Goal: Transaction & Acquisition: Download file/media

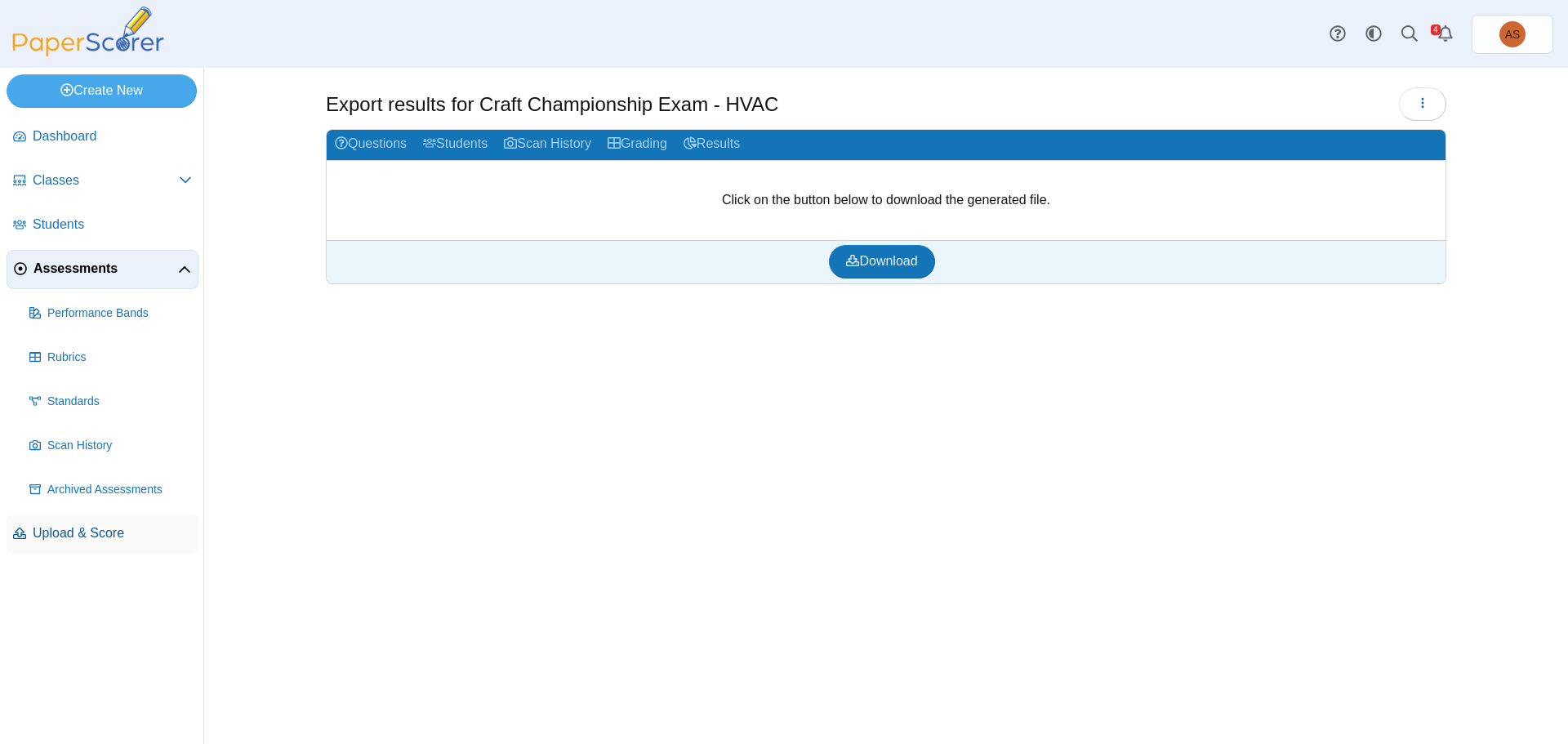
click at [99, 538] on span "Upload & Score" at bounding box center [112, 534] width 159 height 18
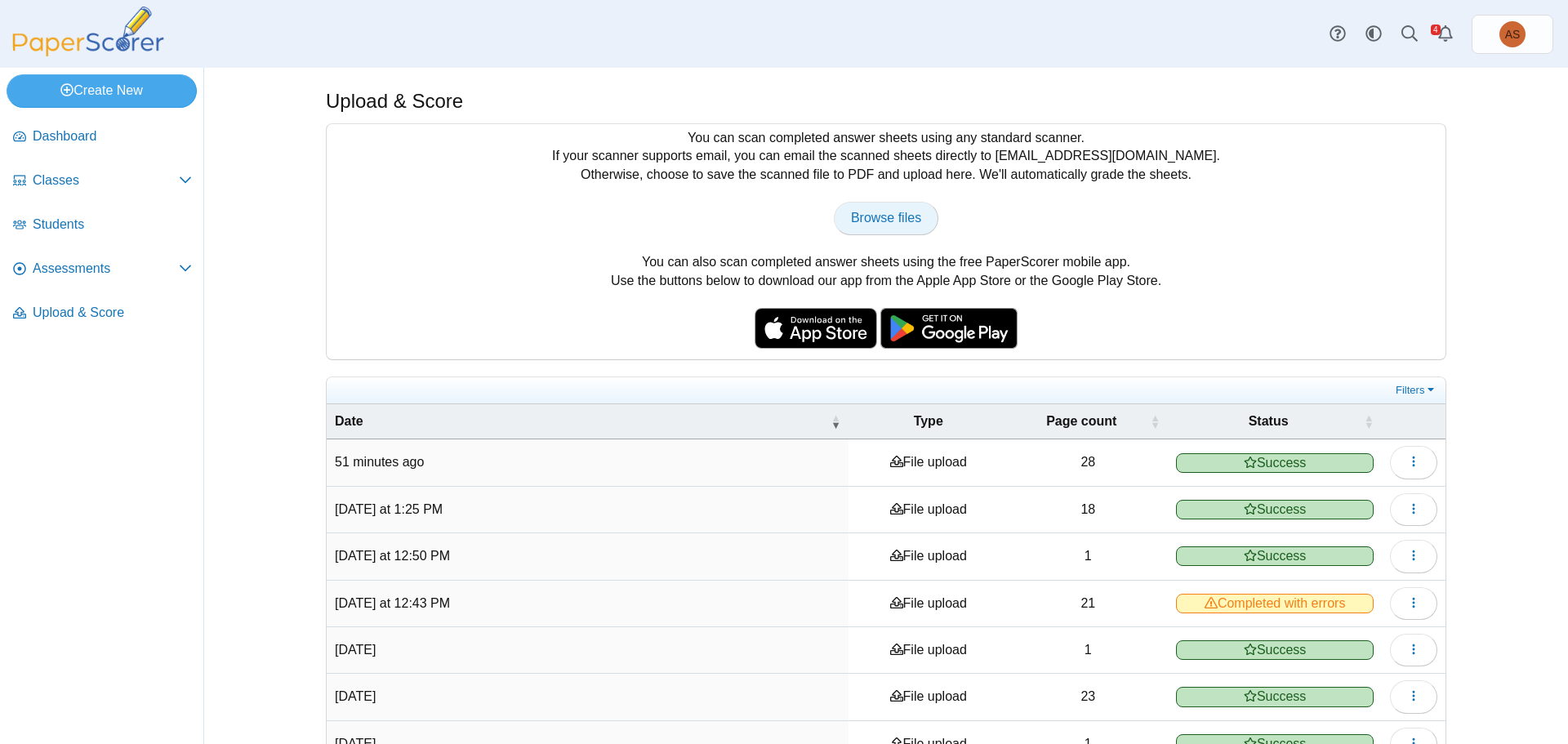
click at [875, 204] on link "Browse files" at bounding box center [886, 219] width 105 height 33
type input "**********"
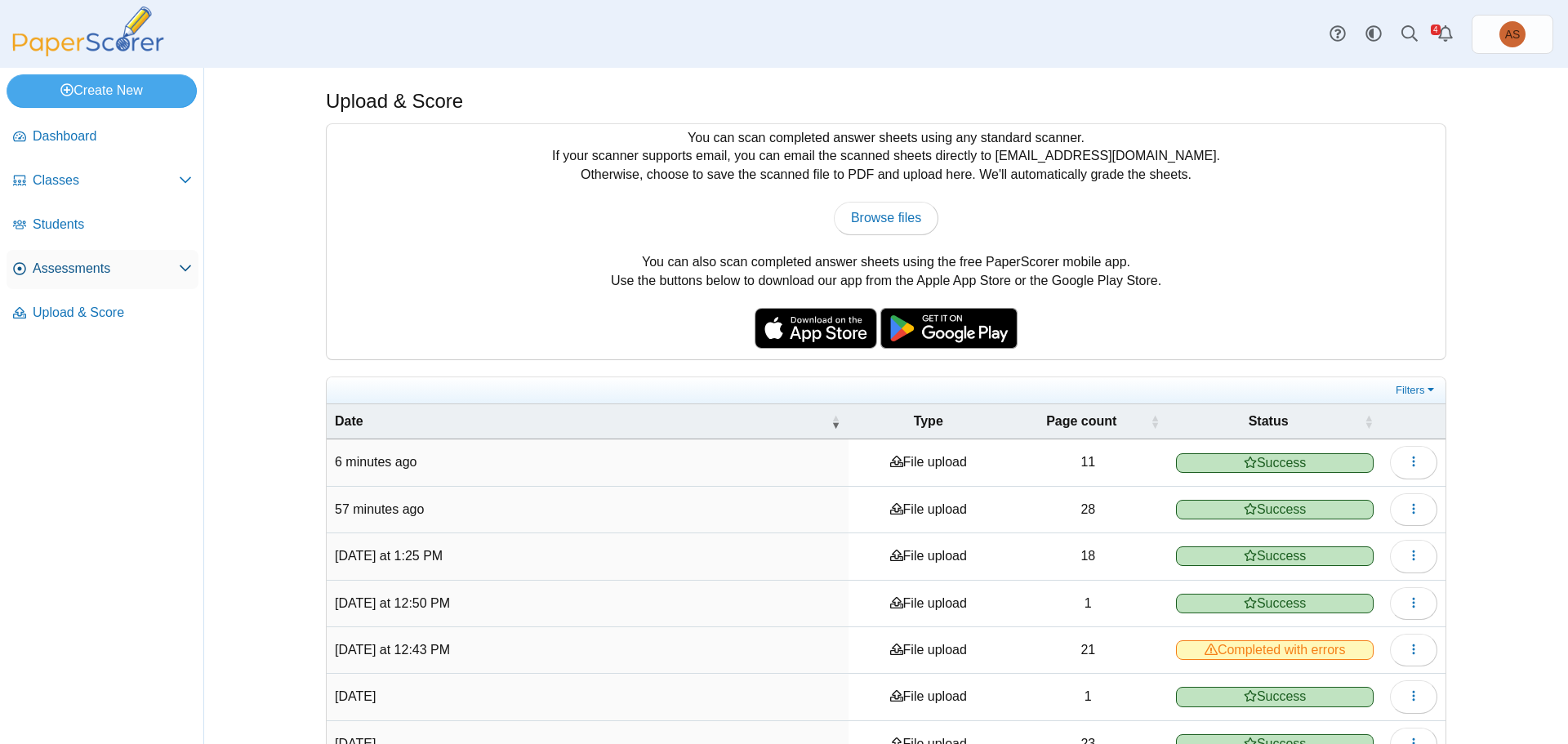
click at [62, 265] on span "Assessments" at bounding box center [106, 269] width 146 height 18
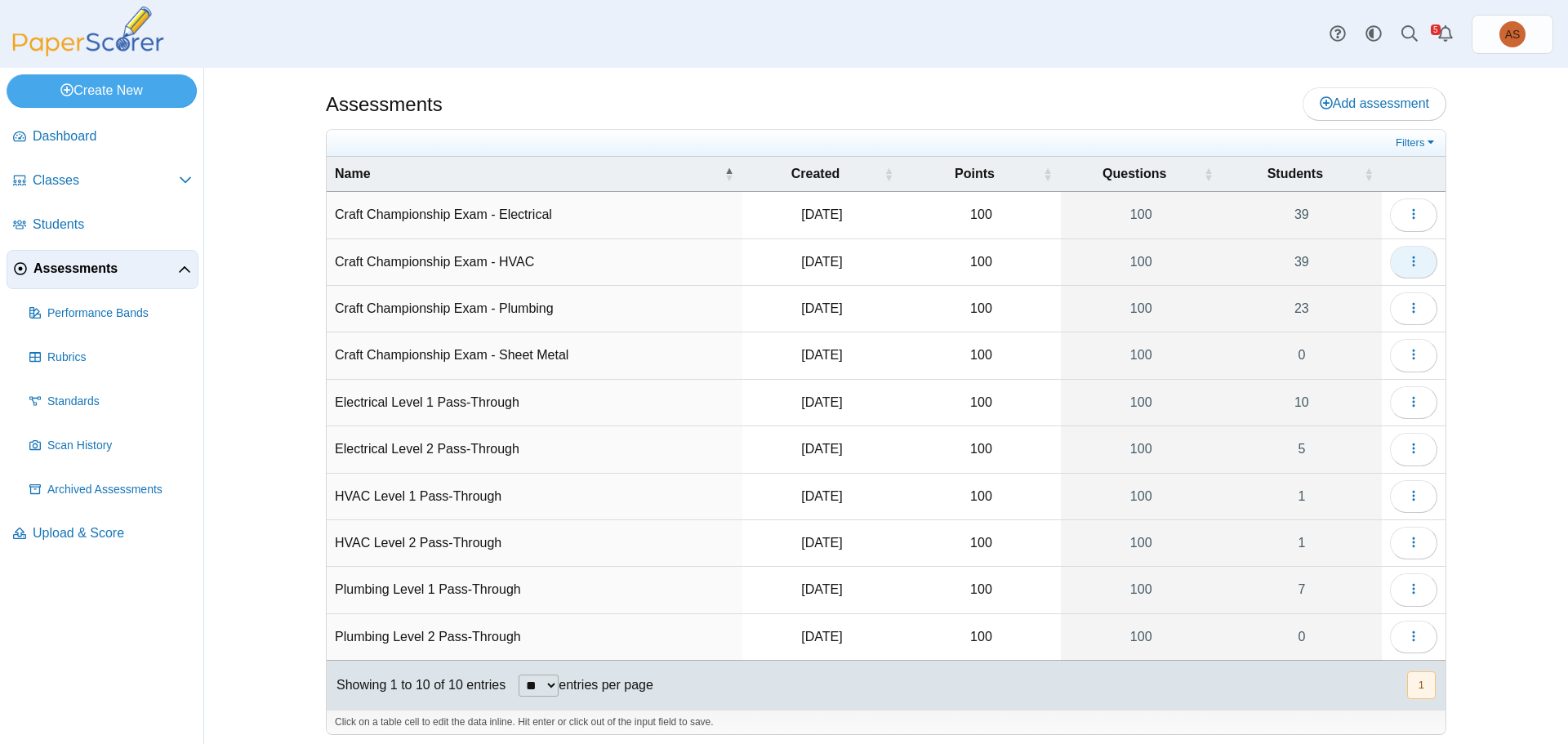
click at [1412, 257] on use "button" at bounding box center [1413, 261] width 3 height 11
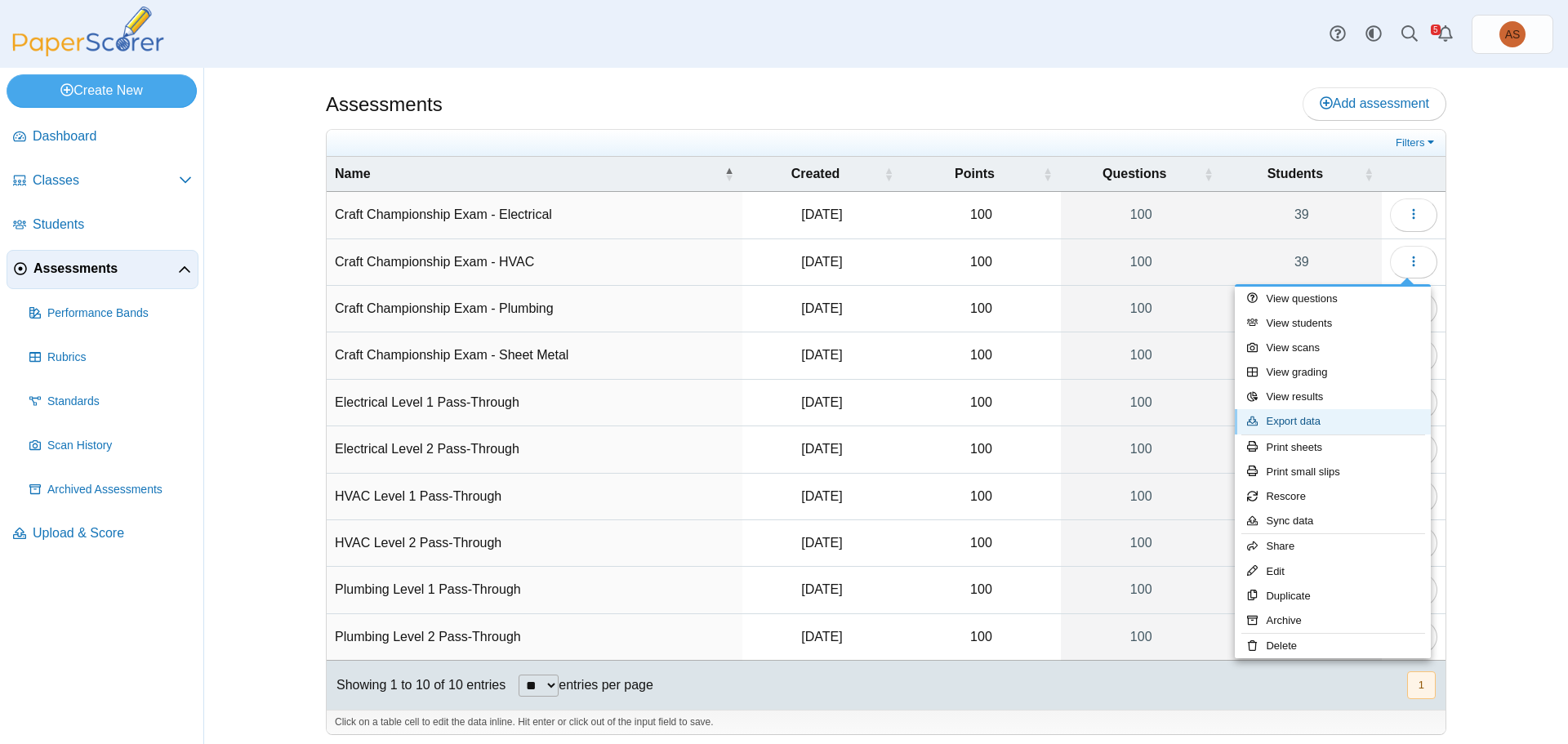
click at [1290, 416] on link "Export data" at bounding box center [1332, 422] width 196 height 25
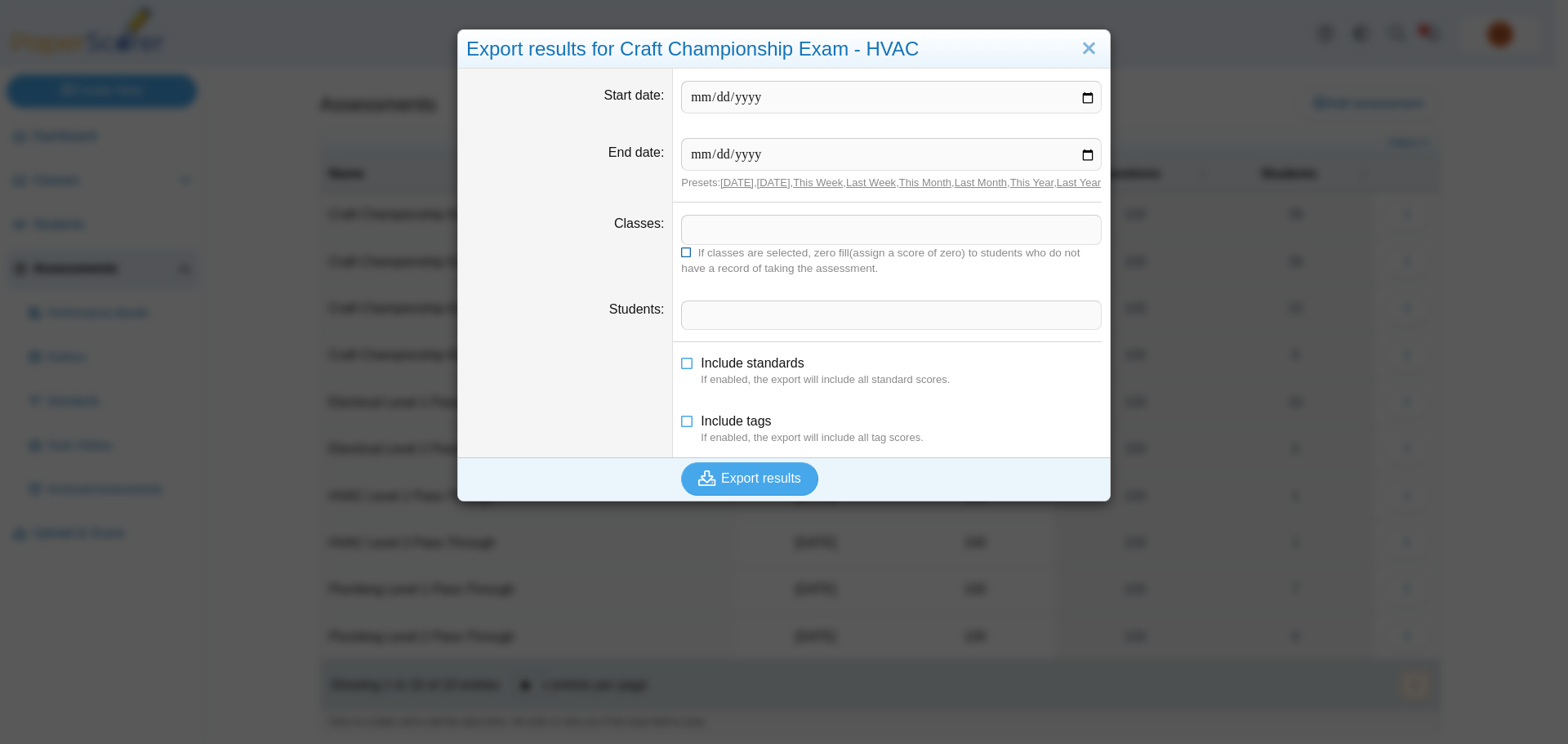
click at [774, 259] on label "If classes are selected, zero fill(assign a score of zero) to students who do n…" at bounding box center [891, 261] width 420 height 31
click at [775, 243] on span at bounding box center [891, 230] width 419 height 28
click at [741, 270] on span "If classes are selected, zero fill(assign a score of zero) to students who do n…" at bounding box center [880, 261] width 398 height 28
click at [748, 242] on span at bounding box center [891, 230] width 419 height 28
click at [762, 485] on span "Export results" at bounding box center [760, 478] width 80 height 14
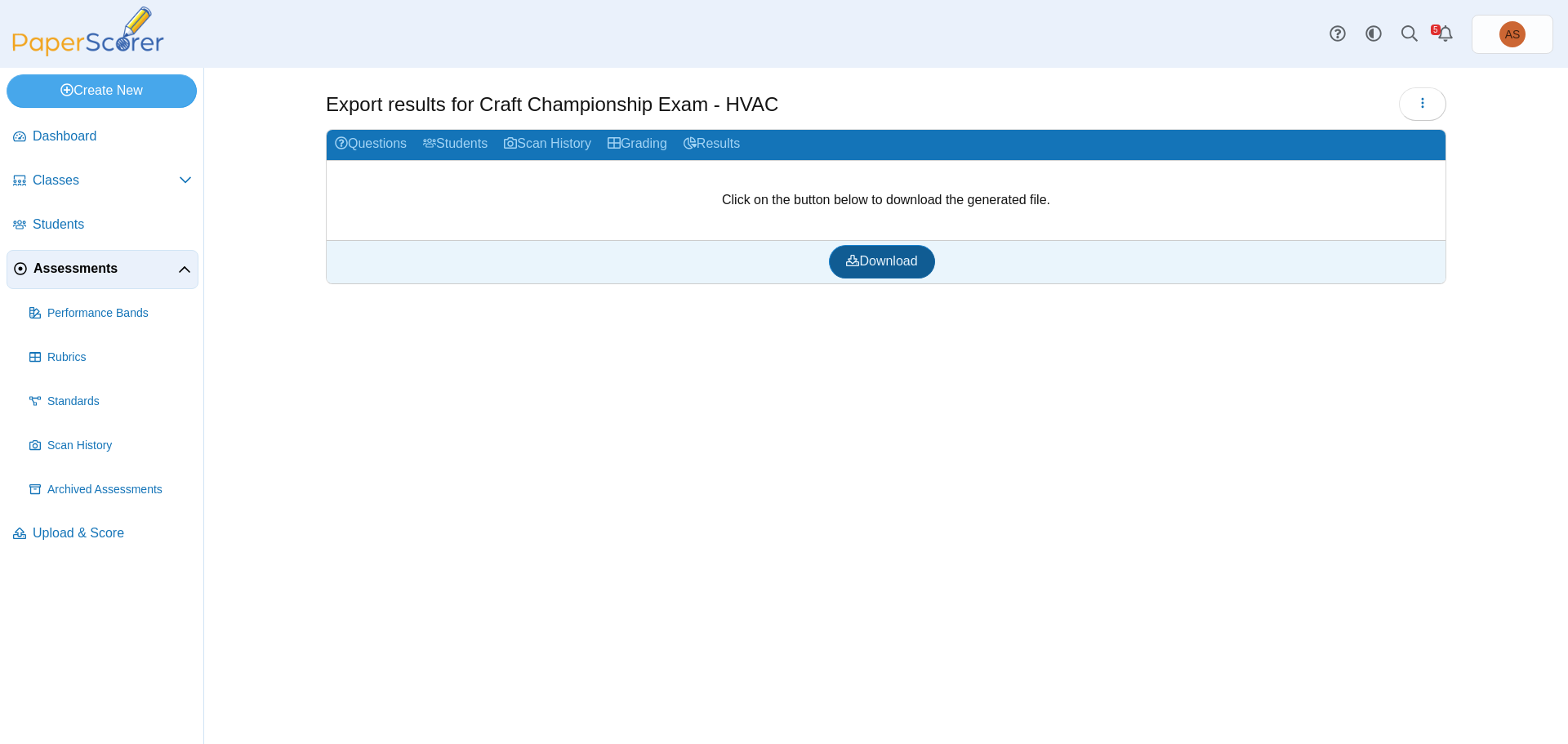
click at [894, 265] on span "Download" at bounding box center [881, 261] width 71 height 14
click at [114, 533] on span "Upload & Score" at bounding box center [112, 534] width 159 height 18
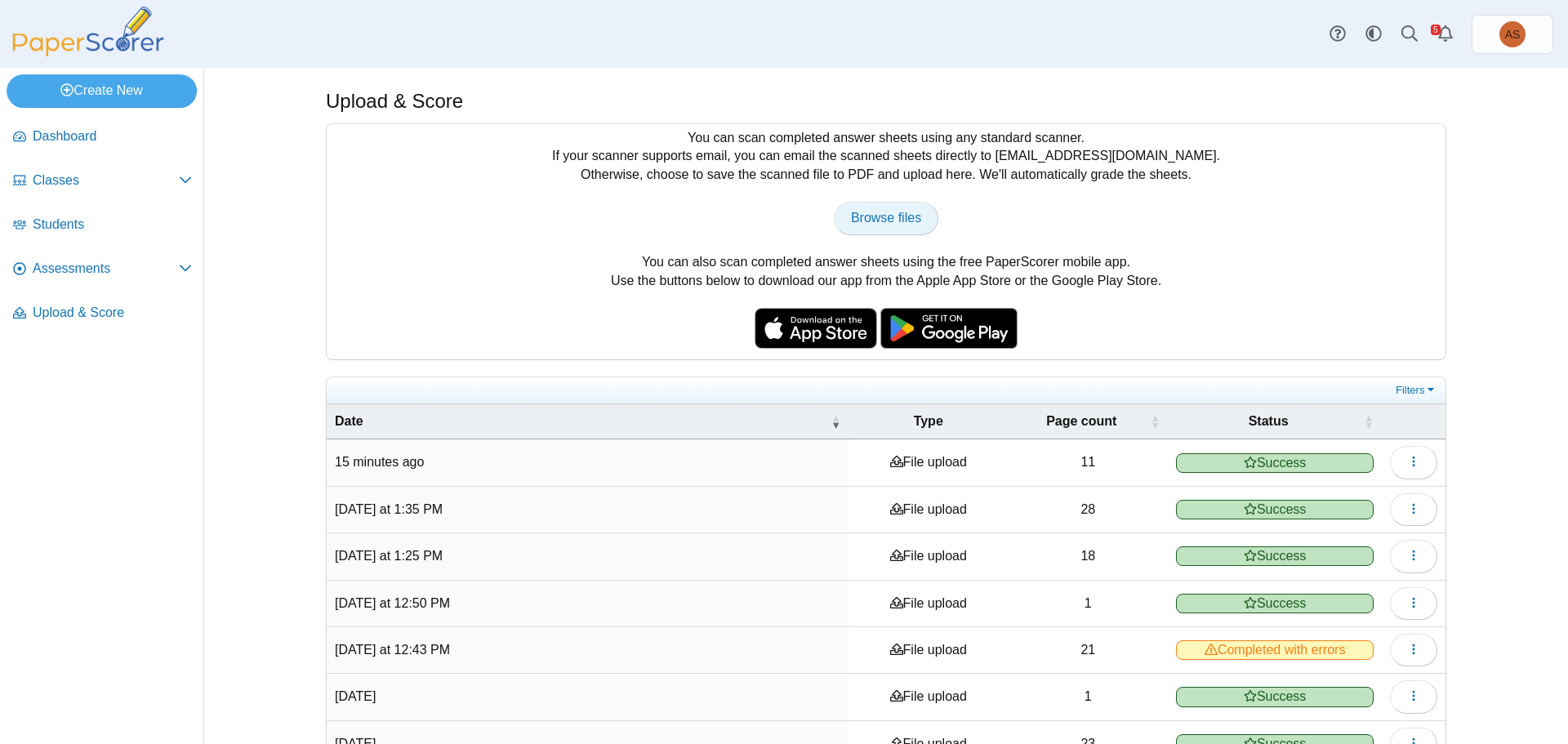
click at [878, 211] on span "Browse files" at bounding box center [886, 217] width 70 height 14
type input "**********"
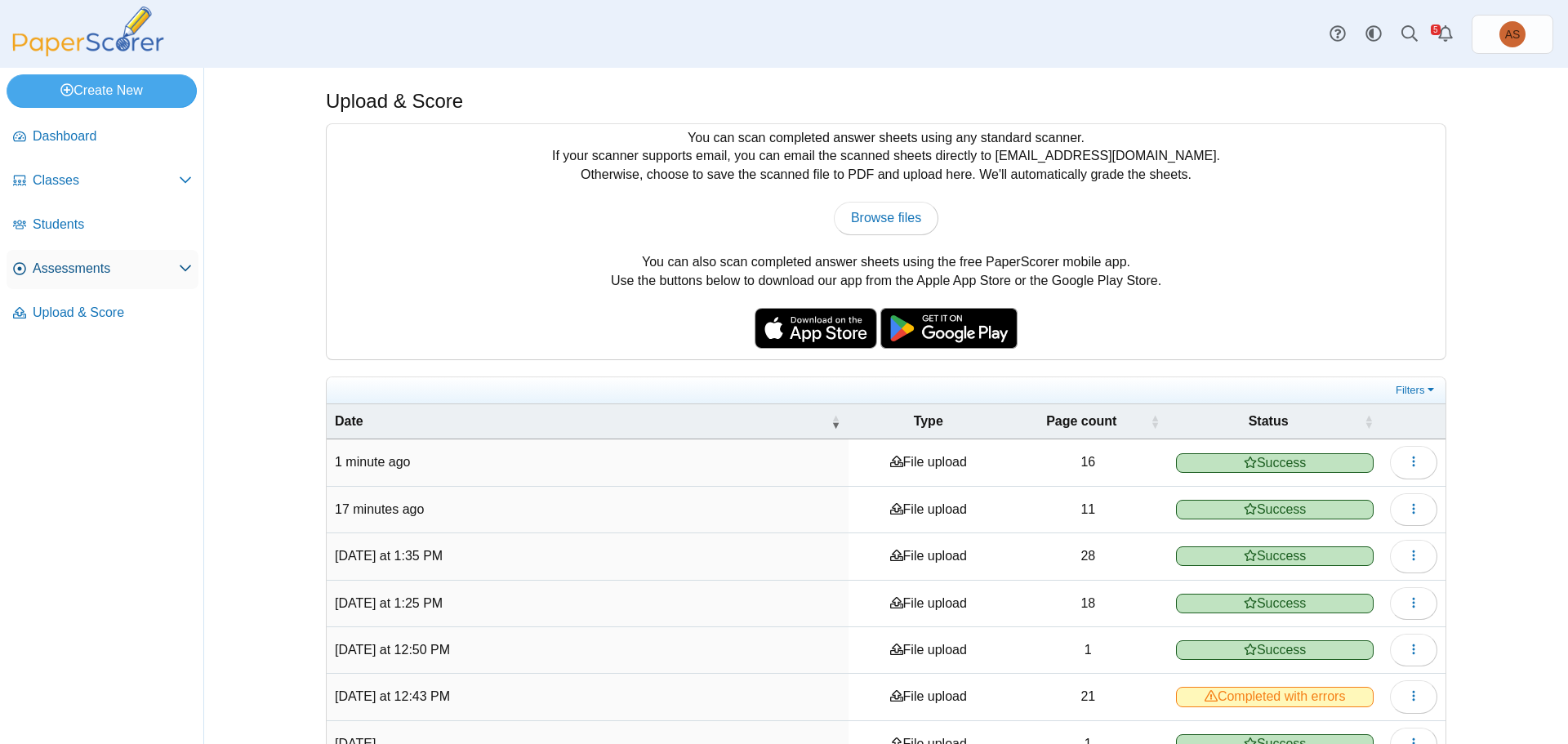
click at [101, 275] on span "Assessments" at bounding box center [106, 269] width 146 height 18
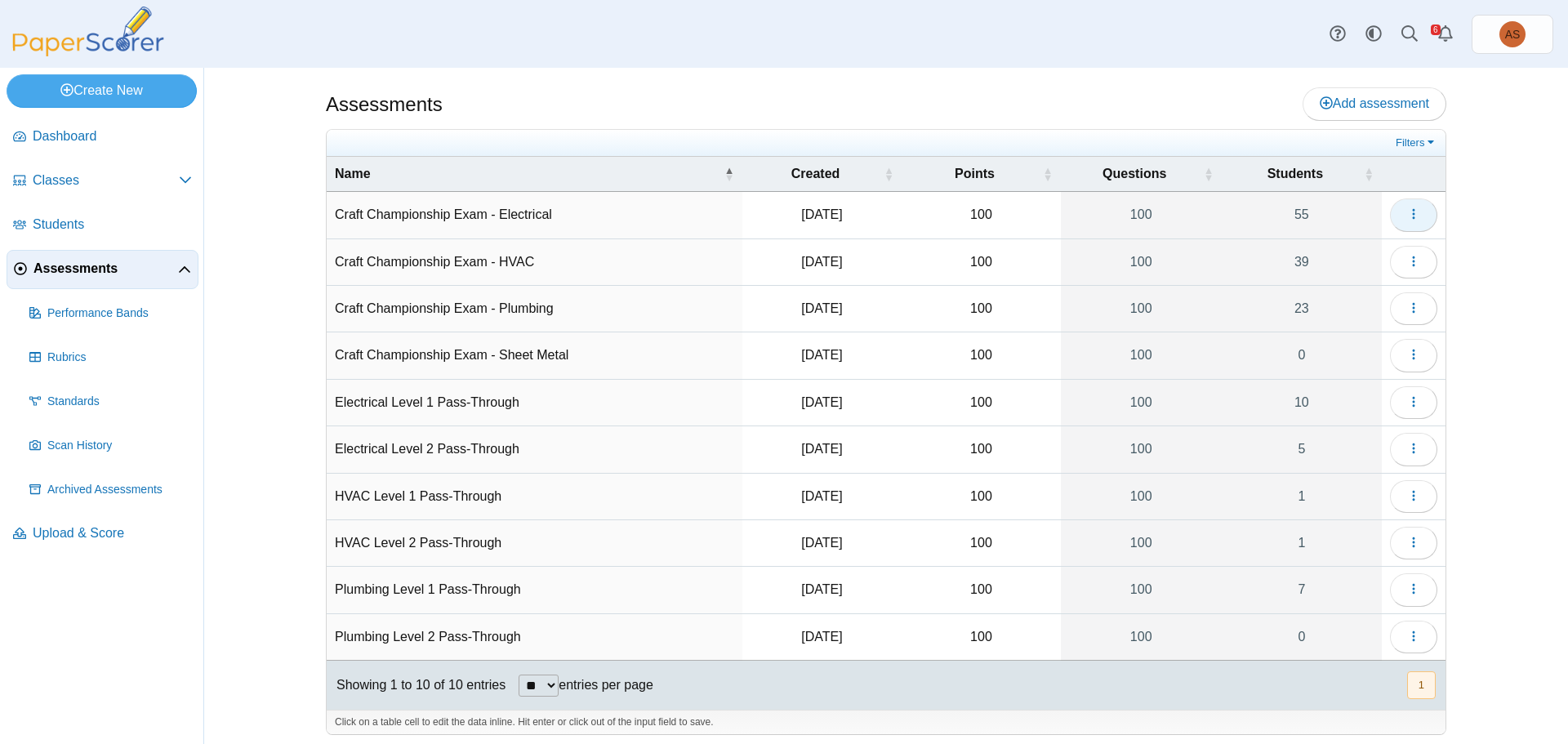
click at [1408, 218] on icon "button" at bounding box center [1414, 214] width 13 height 13
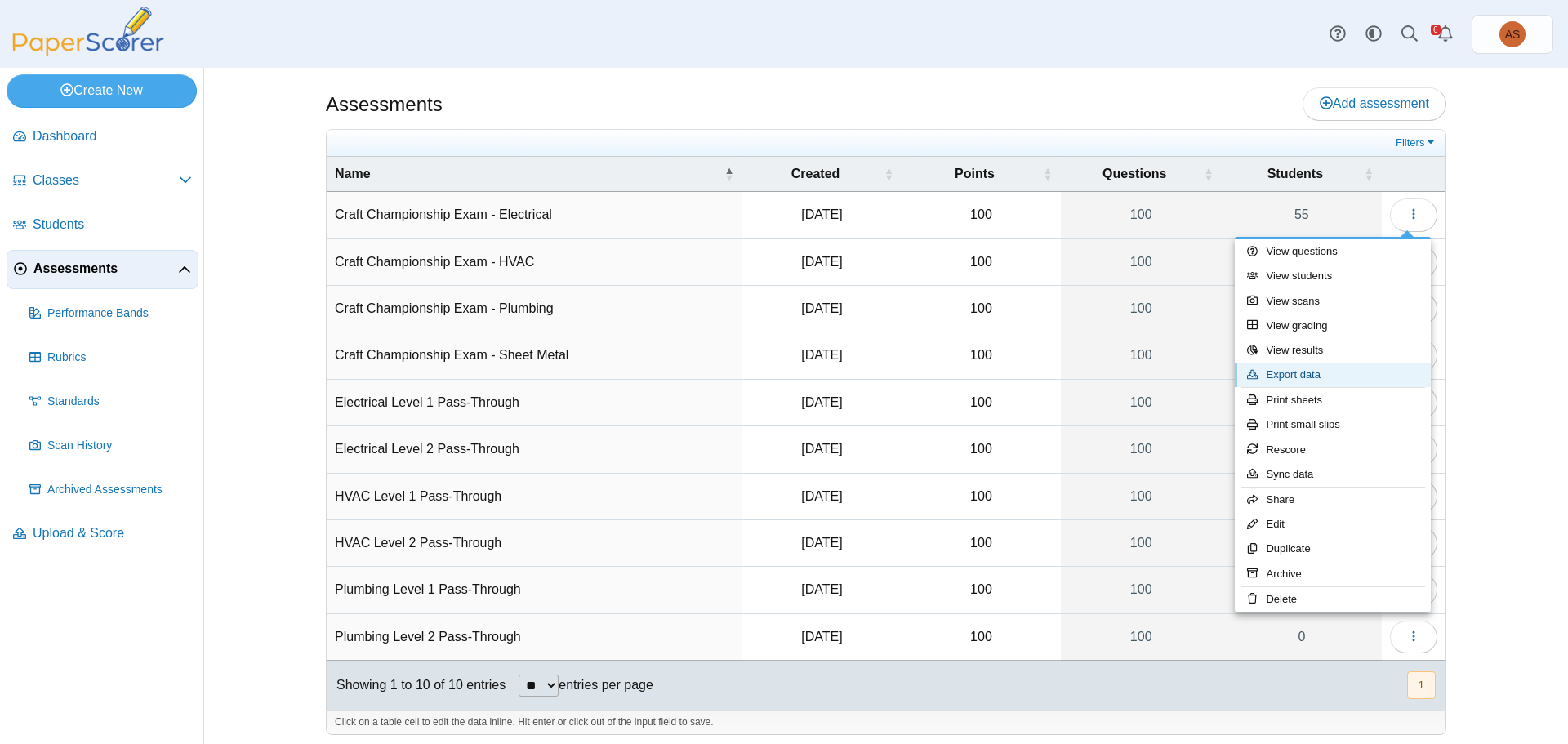
click at [1312, 370] on link "Export data" at bounding box center [1332, 375] width 196 height 25
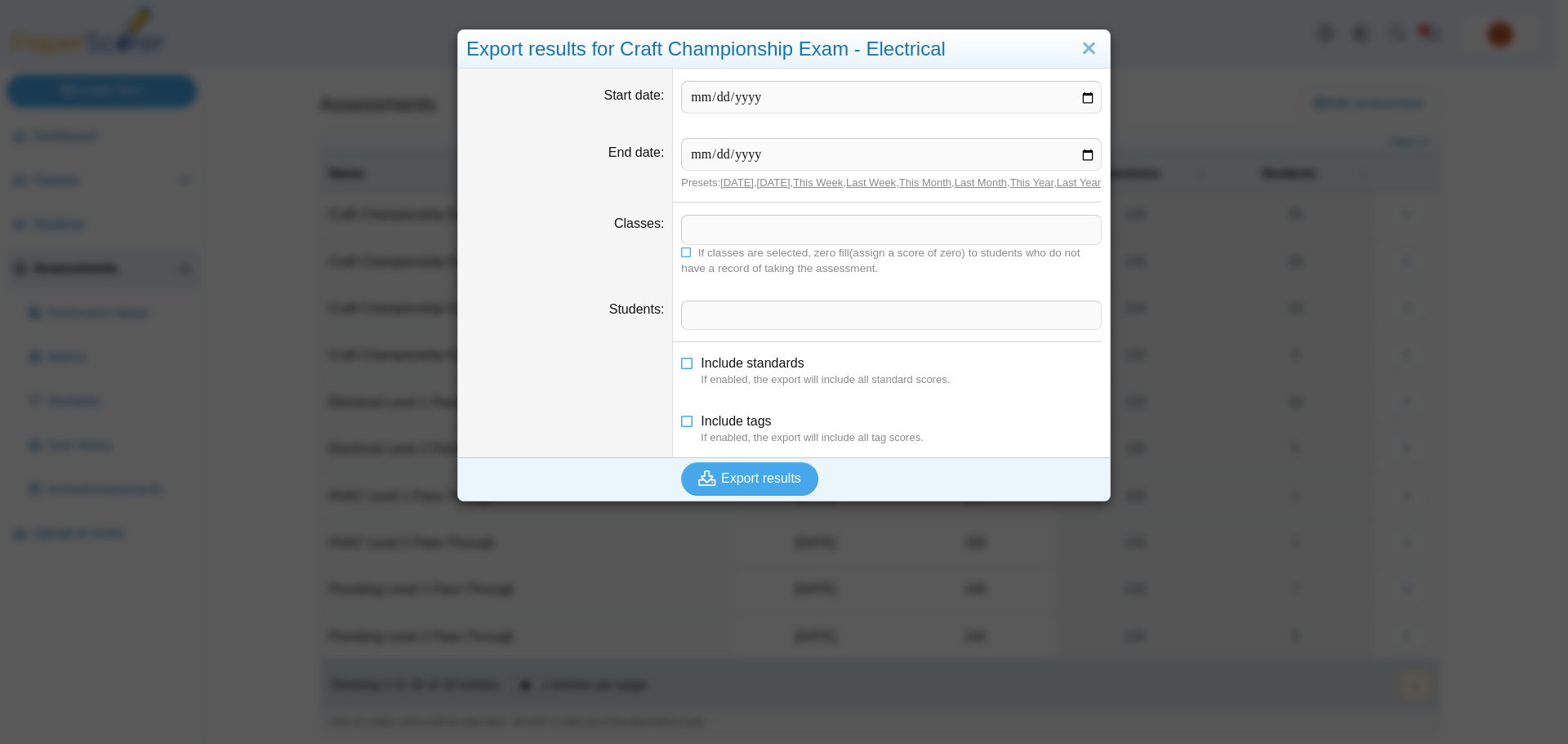
click at [944, 237] on span at bounding box center [891, 230] width 419 height 28
click at [770, 485] on span "Export results" at bounding box center [760, 478] width 80 height 14
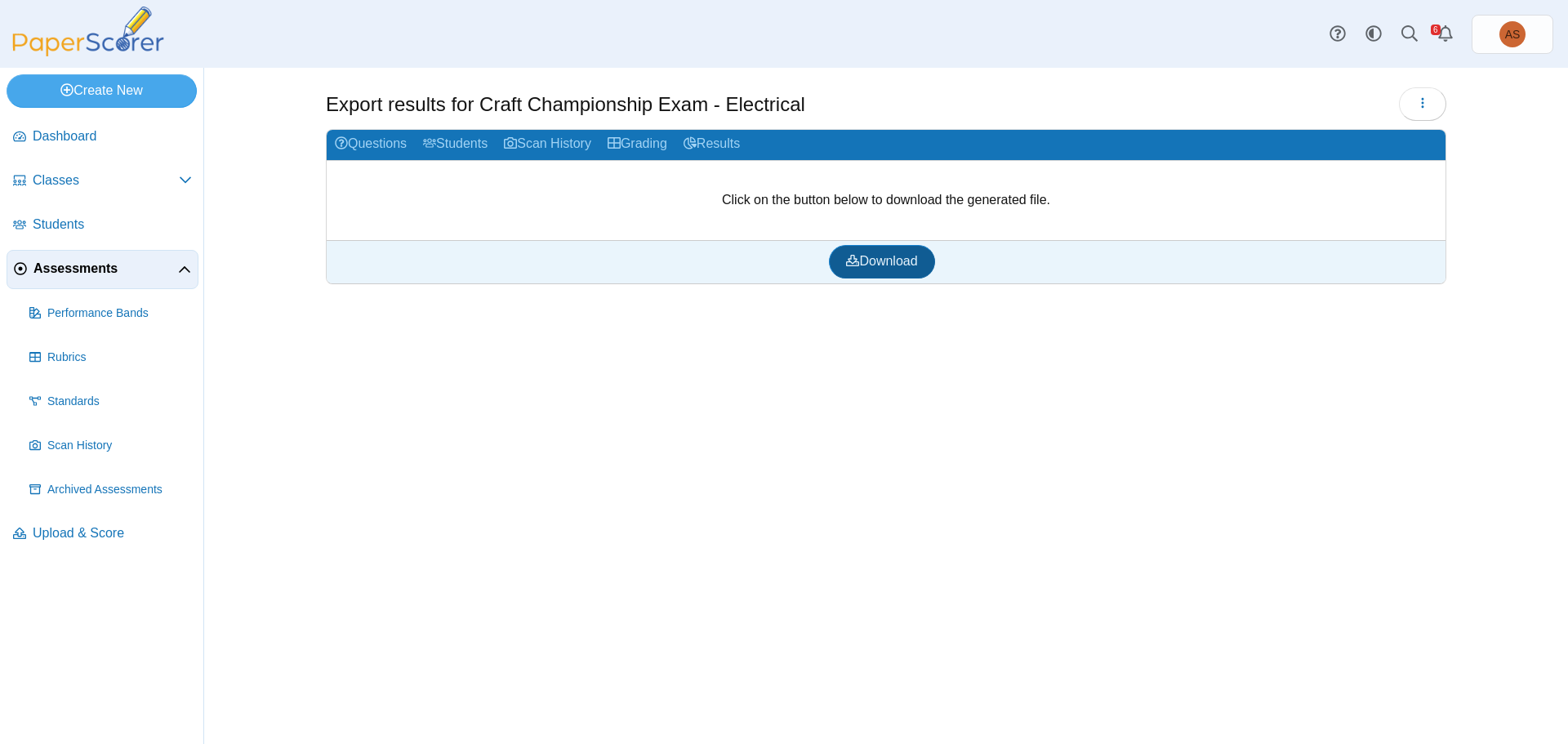
click at [873, 264] on span "Download" at bounding box center [881, 261] width 71 height 14
click at [93, 530] on span "Upload & Score" at bounding box center [112, 534] width 159 height 18
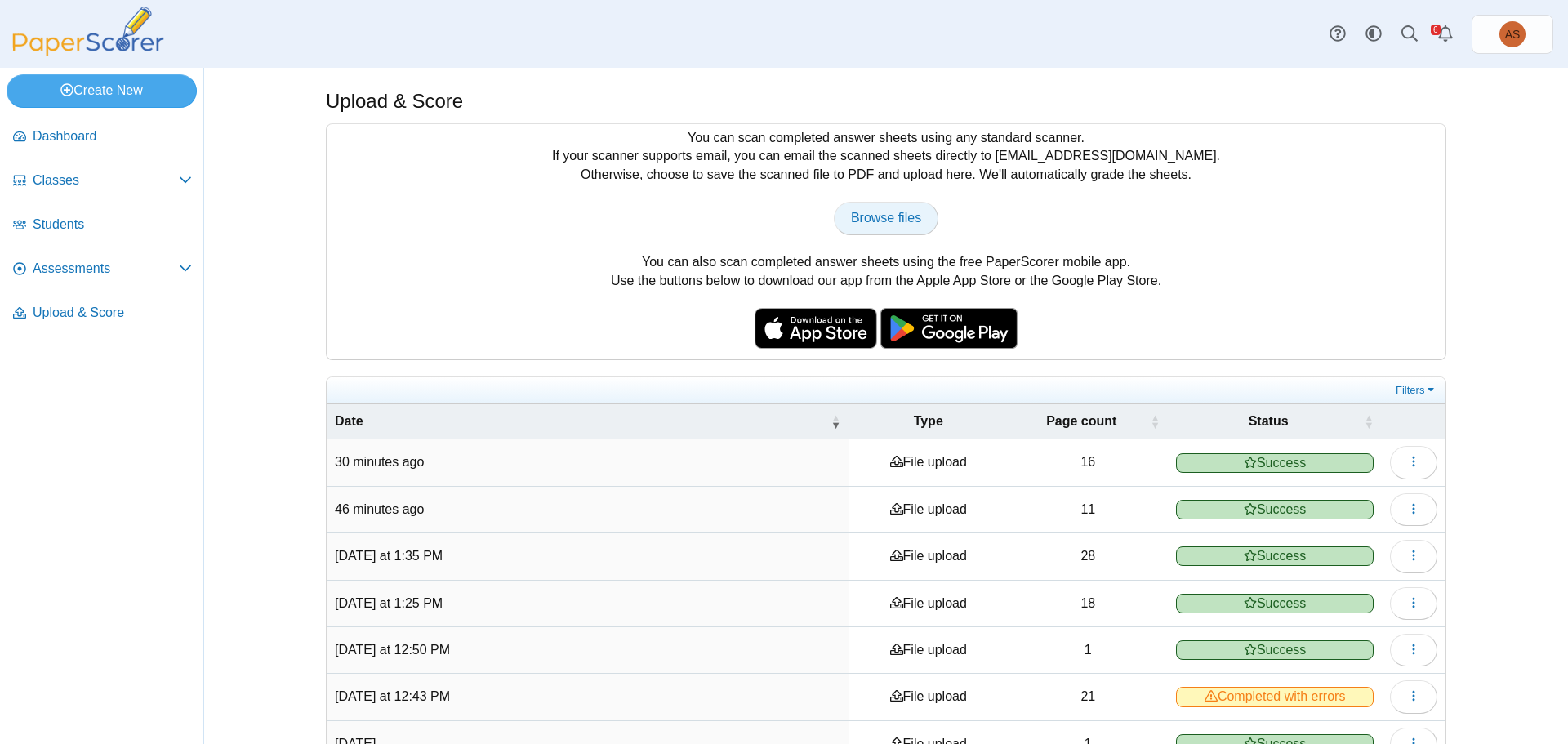
click at [872, 222] on span "Browse files" at bounding box center [886, 217] width 70 height 14
type input "**********"
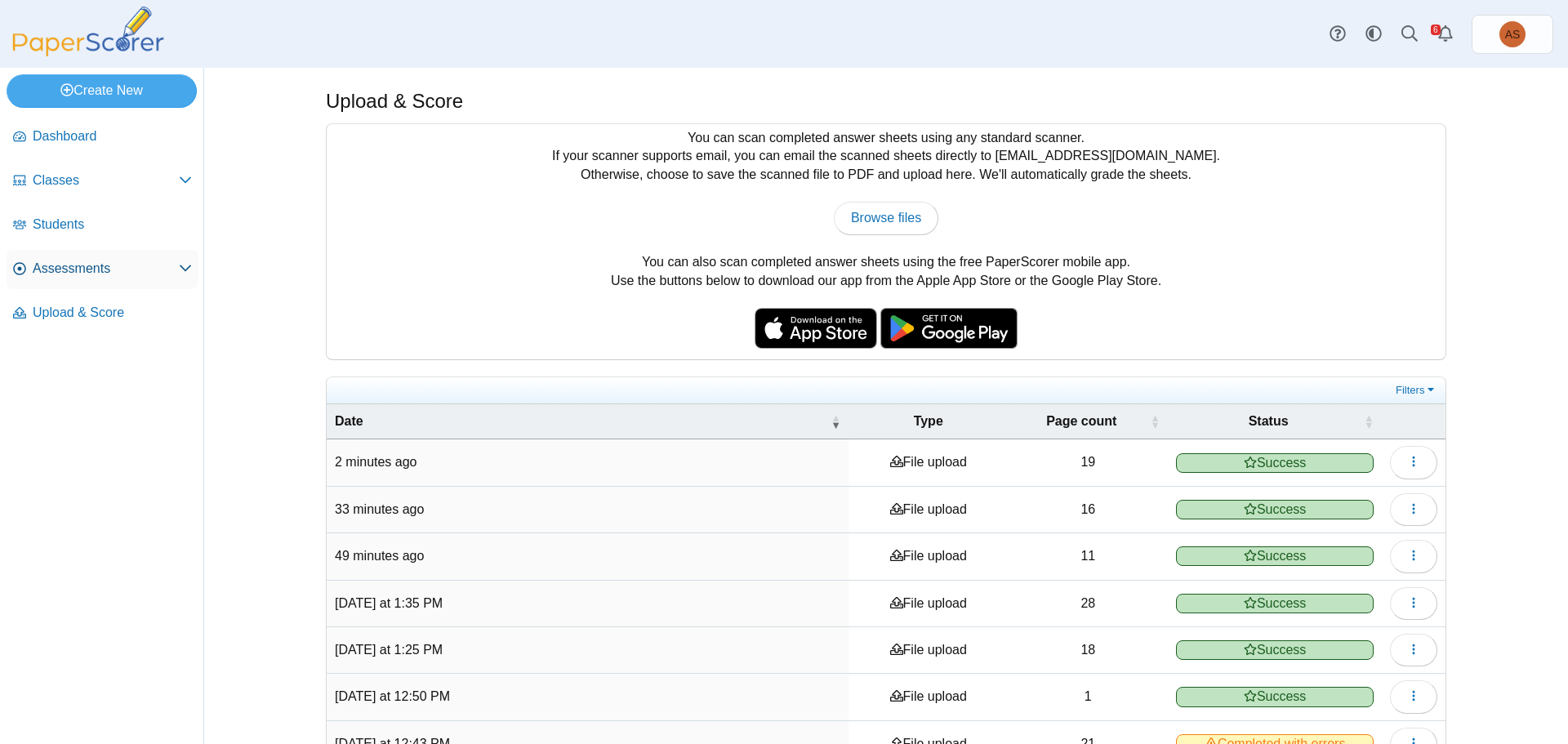
click at [84, 274] on span "Assessments" at bounding box center [106, 269] width 146 height 18
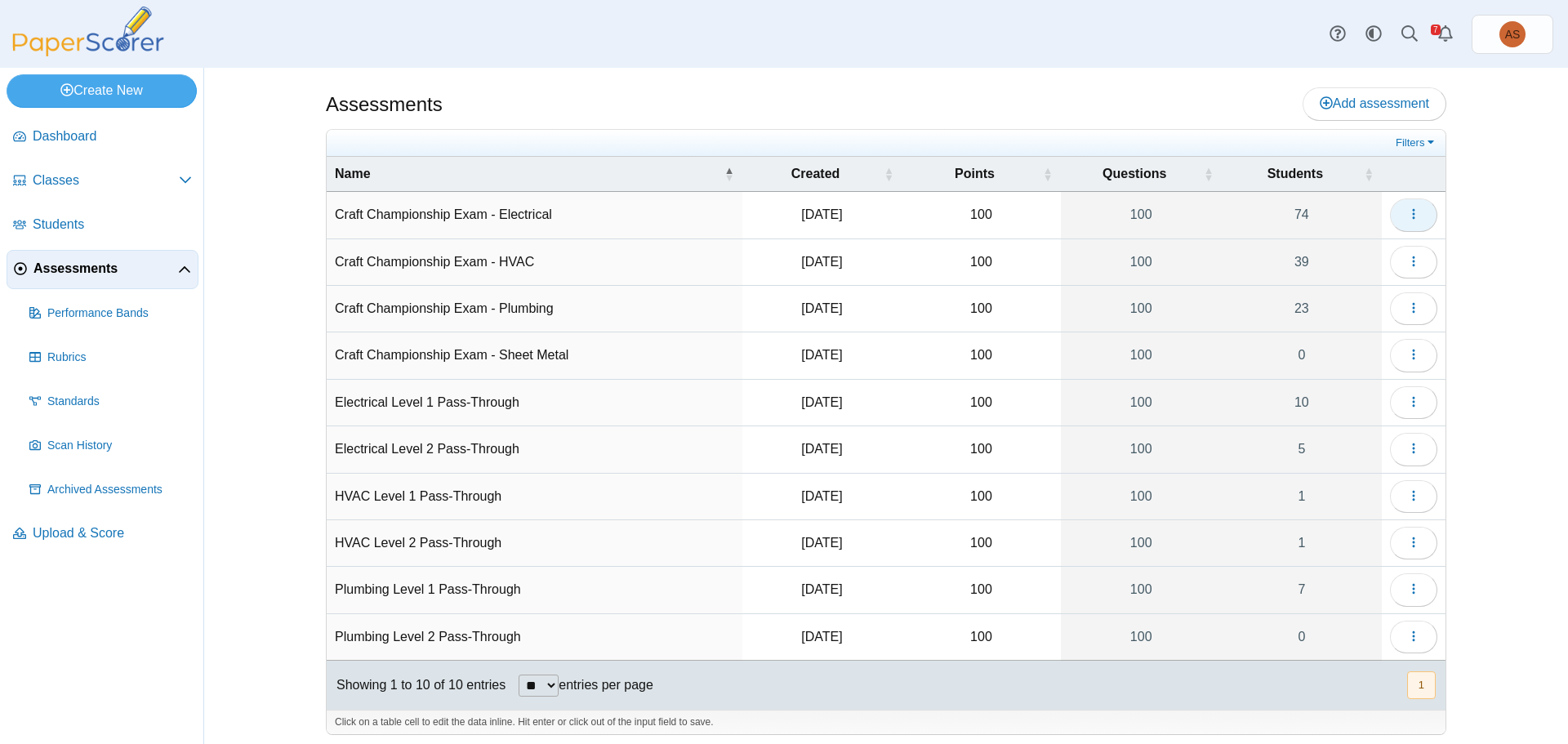
click at [1411, 212] on icon "button" at bounding box center [1414, 214] width 13 height 13
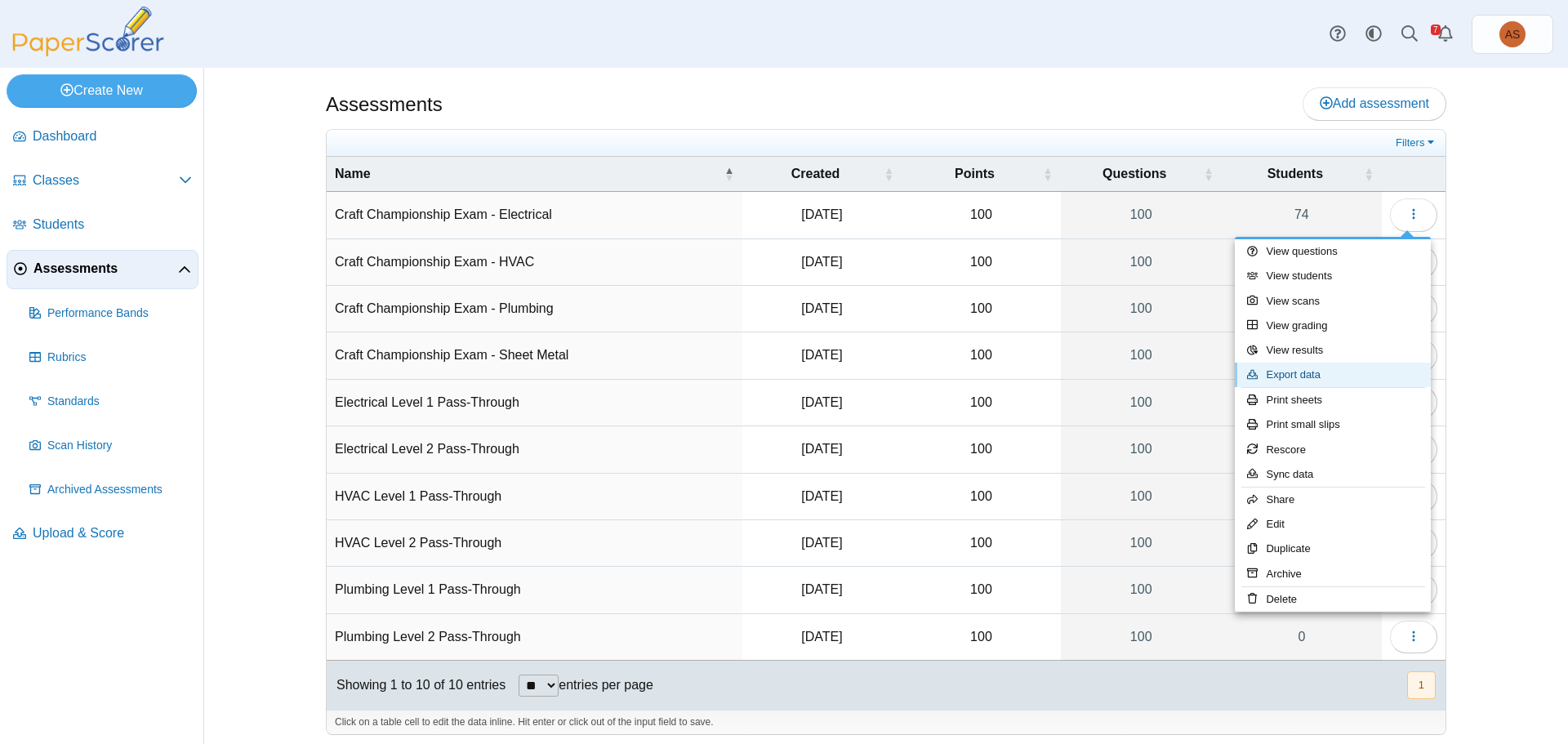
click at [1297, 378] on link "Export data" at bounding box center [1332, 375] width 196 height 25
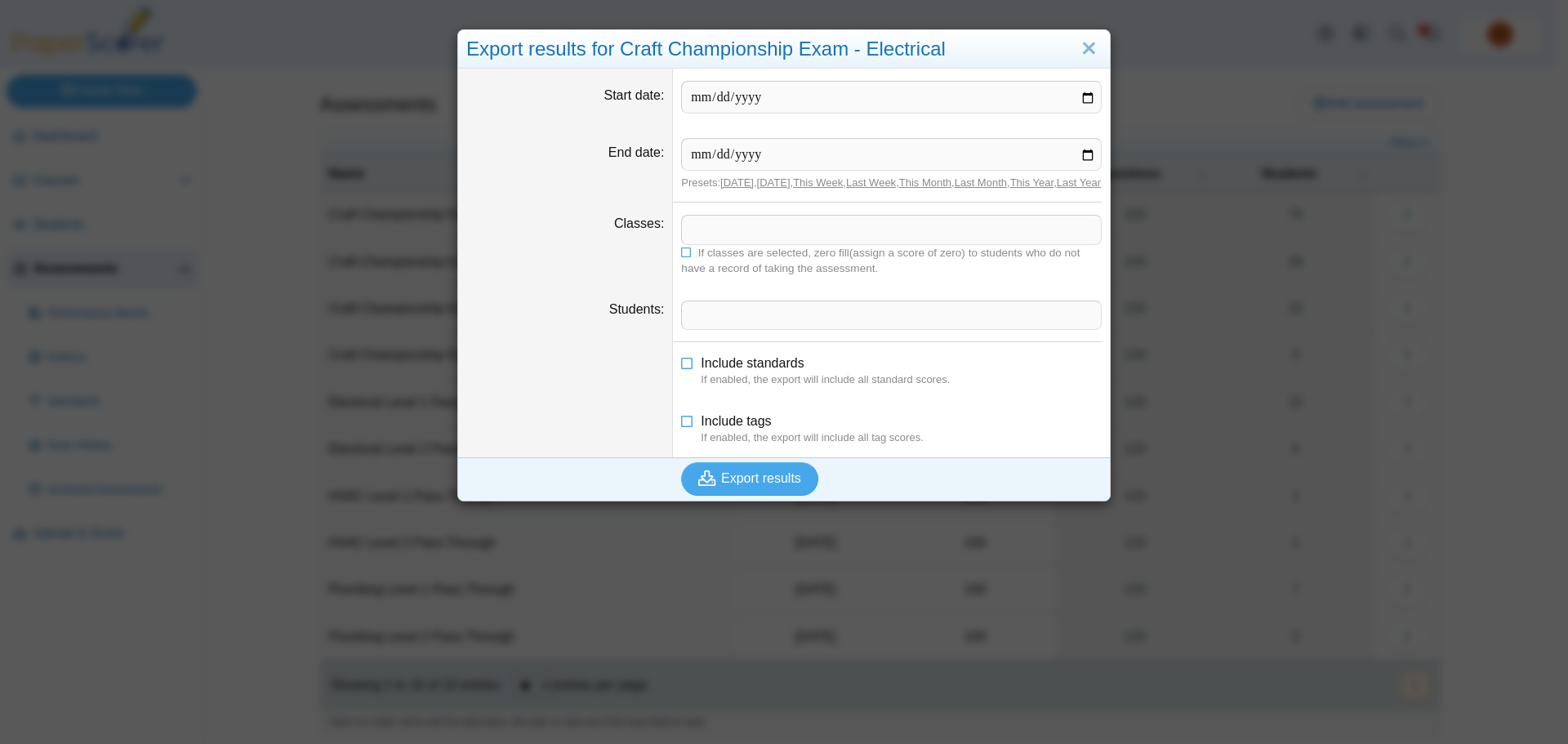
click at [777, 243] on span at bounding box center [891, 230] width 419 height 28
click at [779, 485] on span "Export results" at bounding box center [760, 478] width 80 height 14
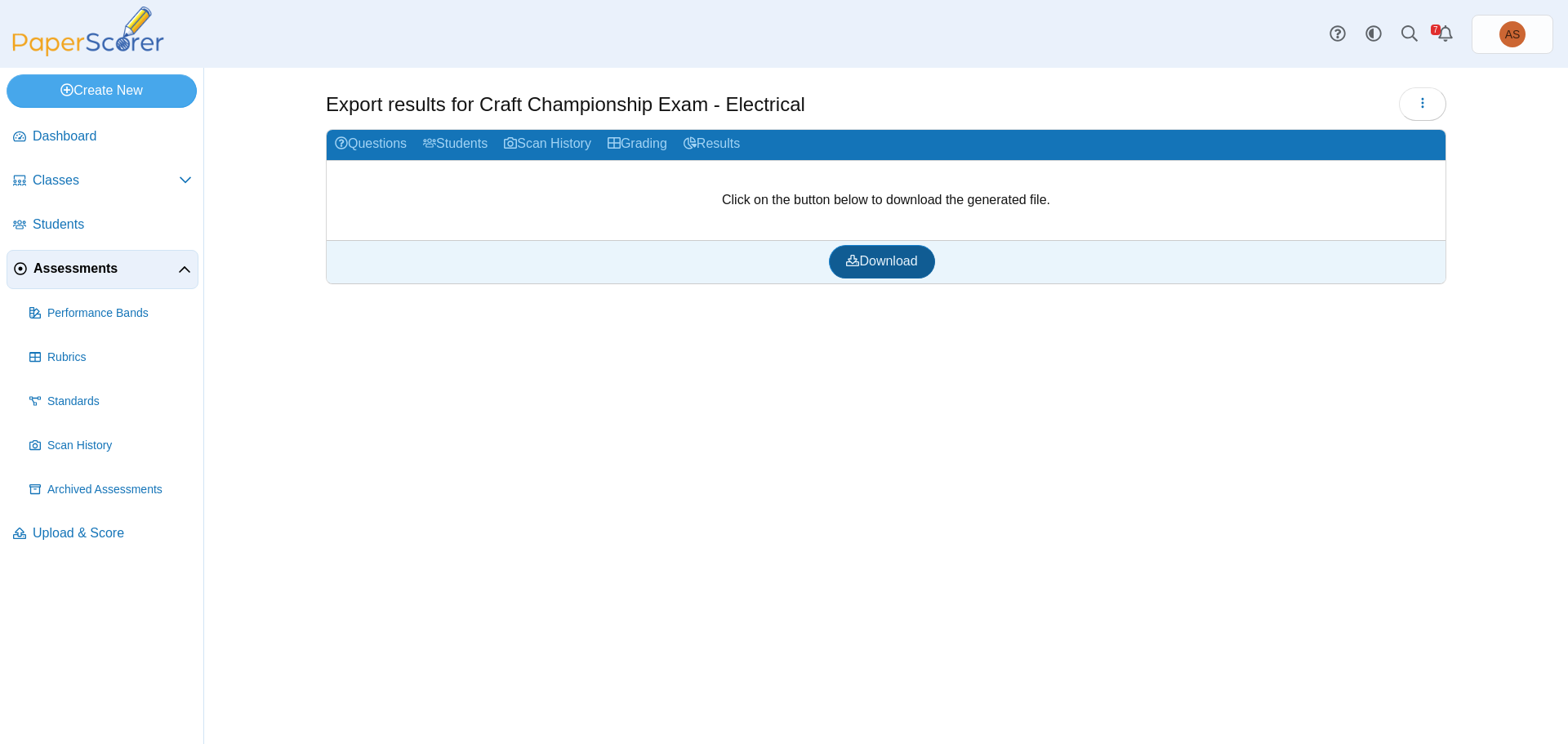
click at [890, 276] on link "Download" at bounding box center [881, 262] width 106 height 33
click at [85, 533] on span "Upload & Score" at bounding box center [112, 534] width 159 height 18
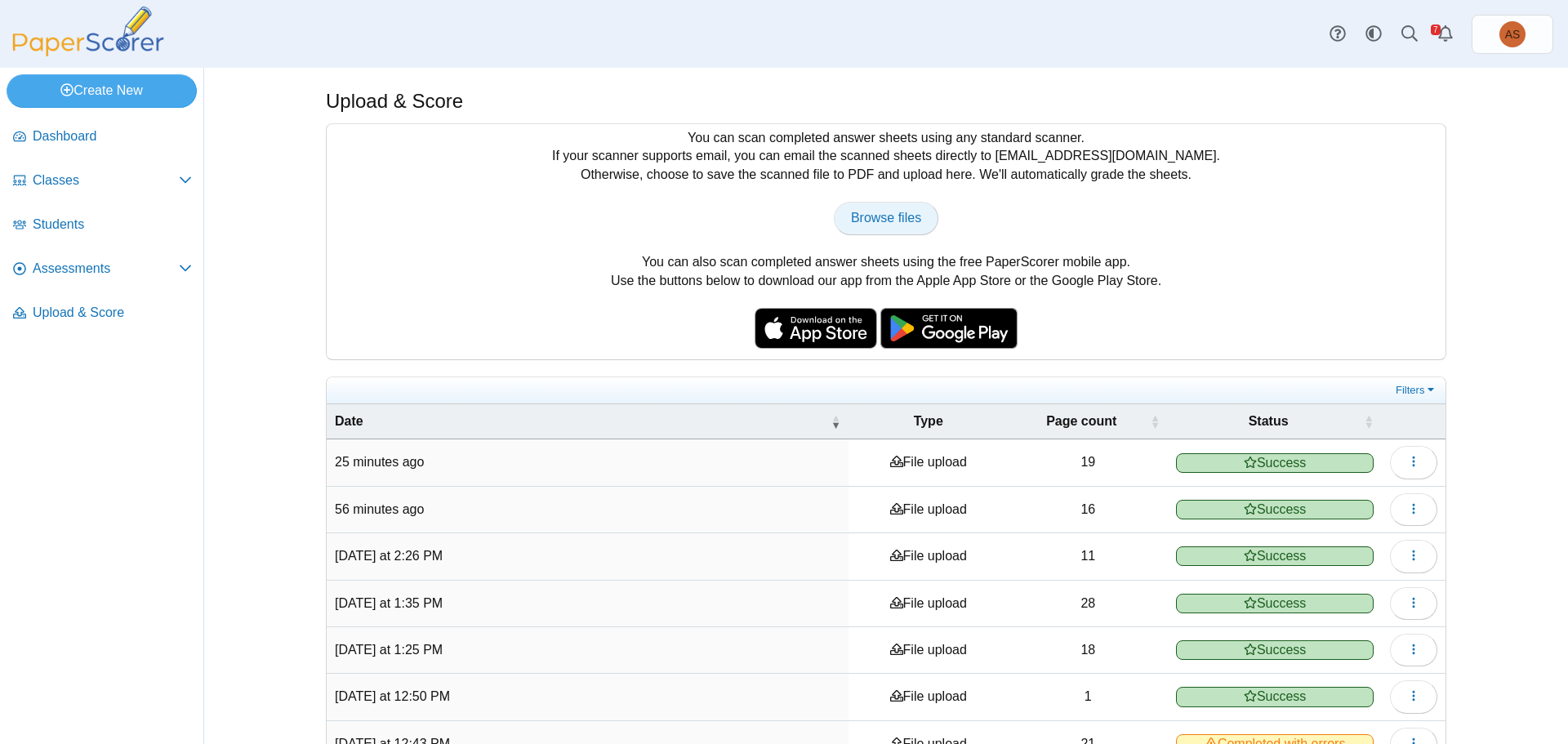
click at [888, 220] on span "Browse files" at bounding box center [886, 217] width 70 height 14
type input "**********"
click at [90, 269] on span "Assessments" at bounding box center [106, 269] width 146 height 18
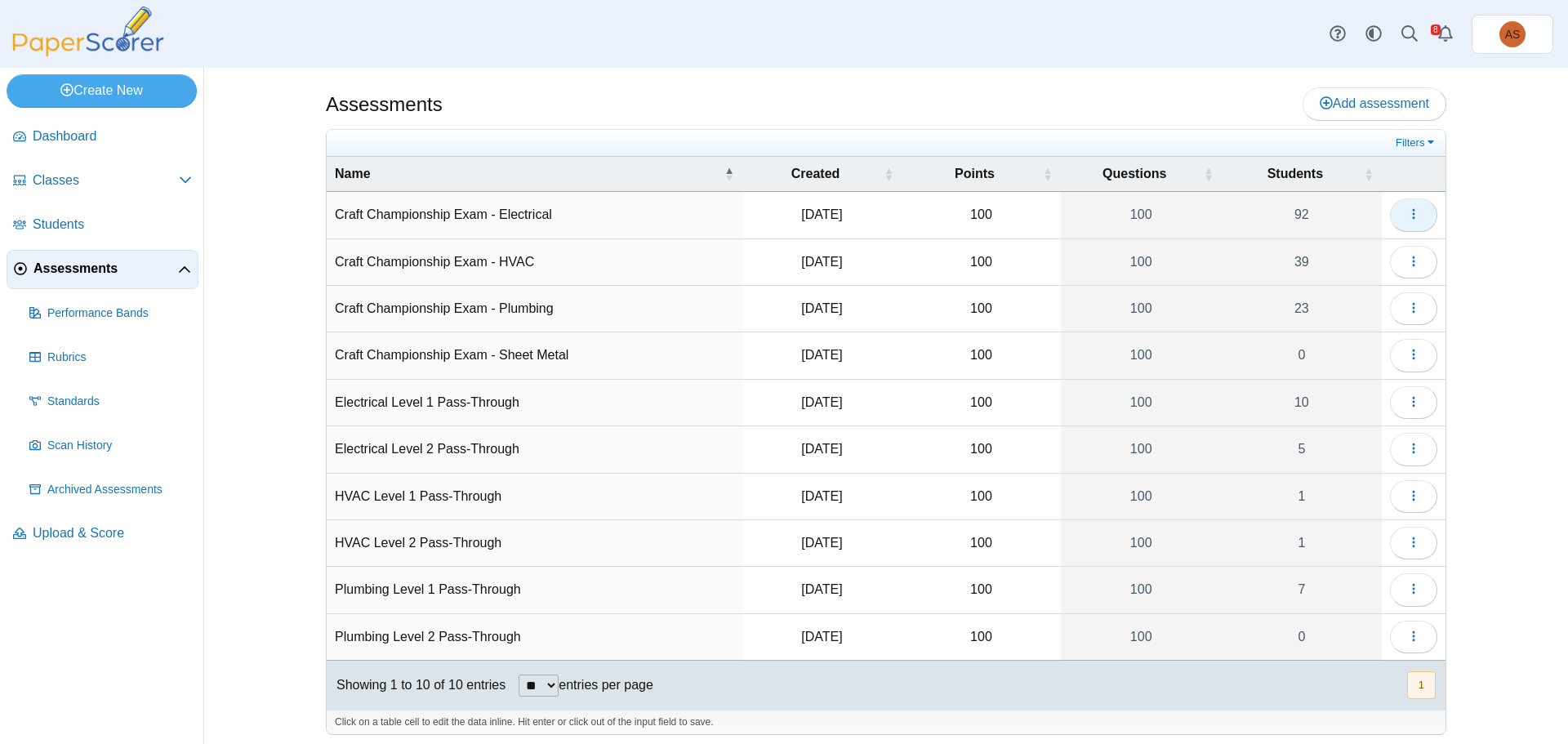
click at [1408, 219] on icon "button" at bounding box center [1414, 214] width 13 height 13
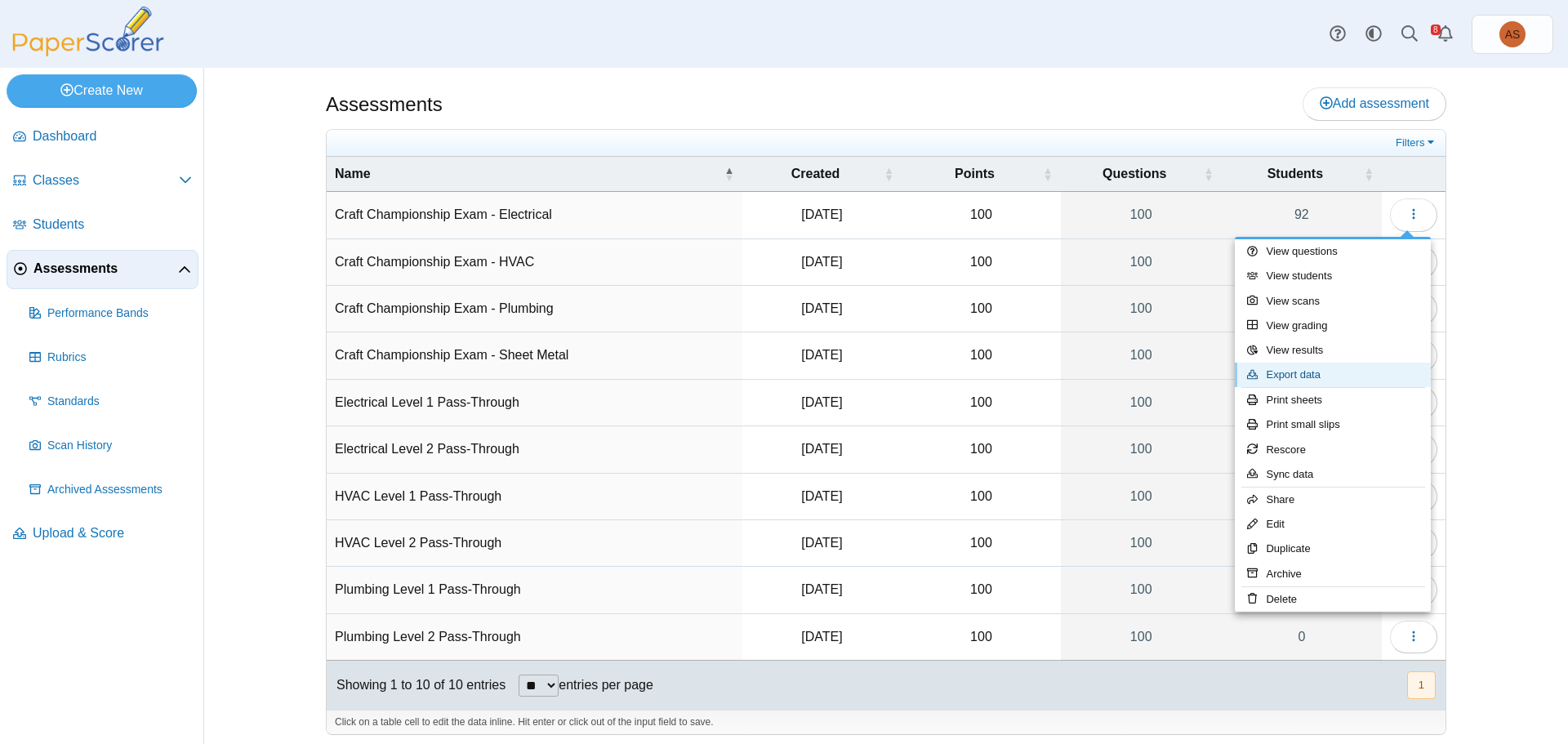
click at [1286, 379] on link "Export data" at bounding box center [1332, 375] width 196 height 25
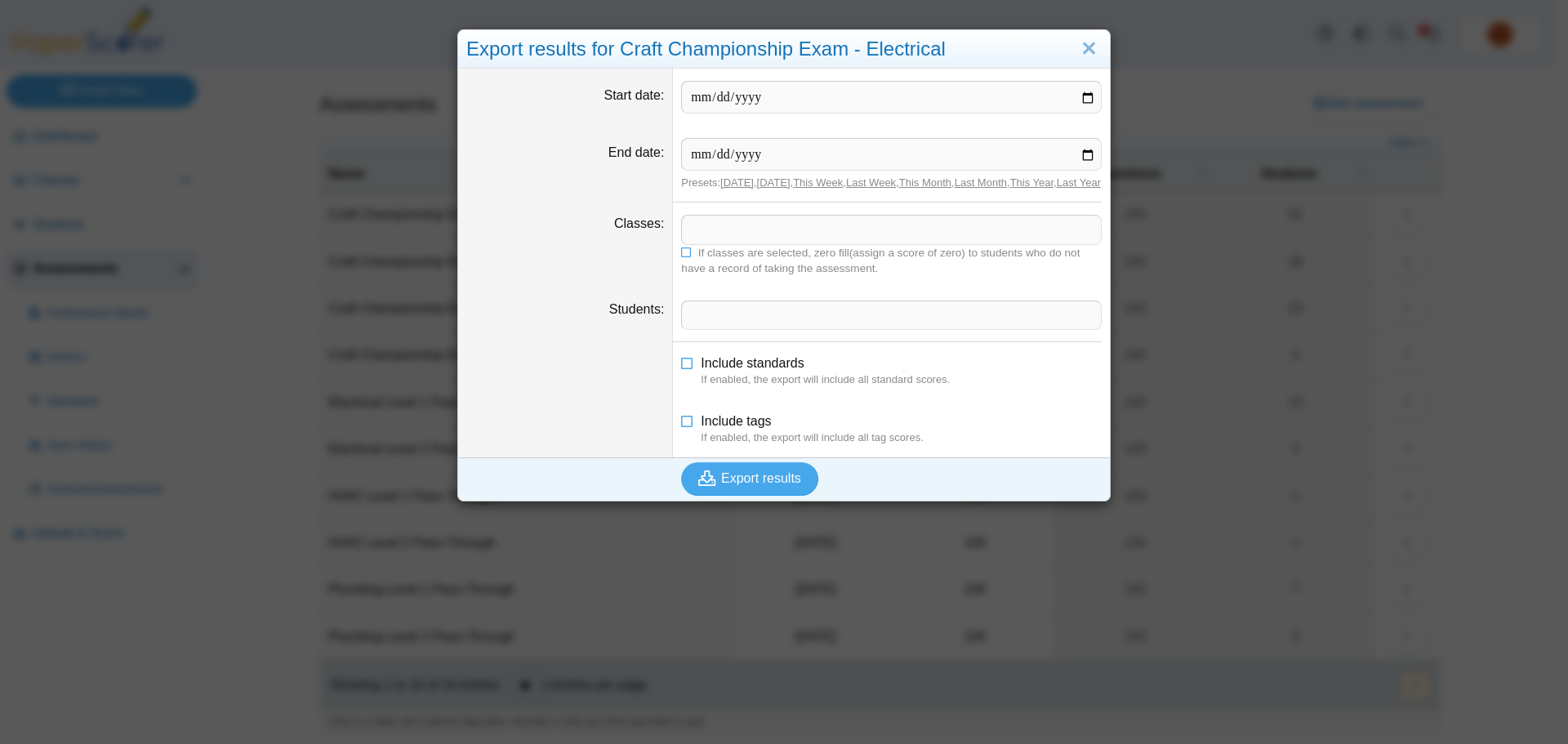
click at [750, 243] on span at bounding box center [891, 230] width 419 height 28
click at [714, 488] on icon "submit" at bounding box center [710, 479] width 23 height 18
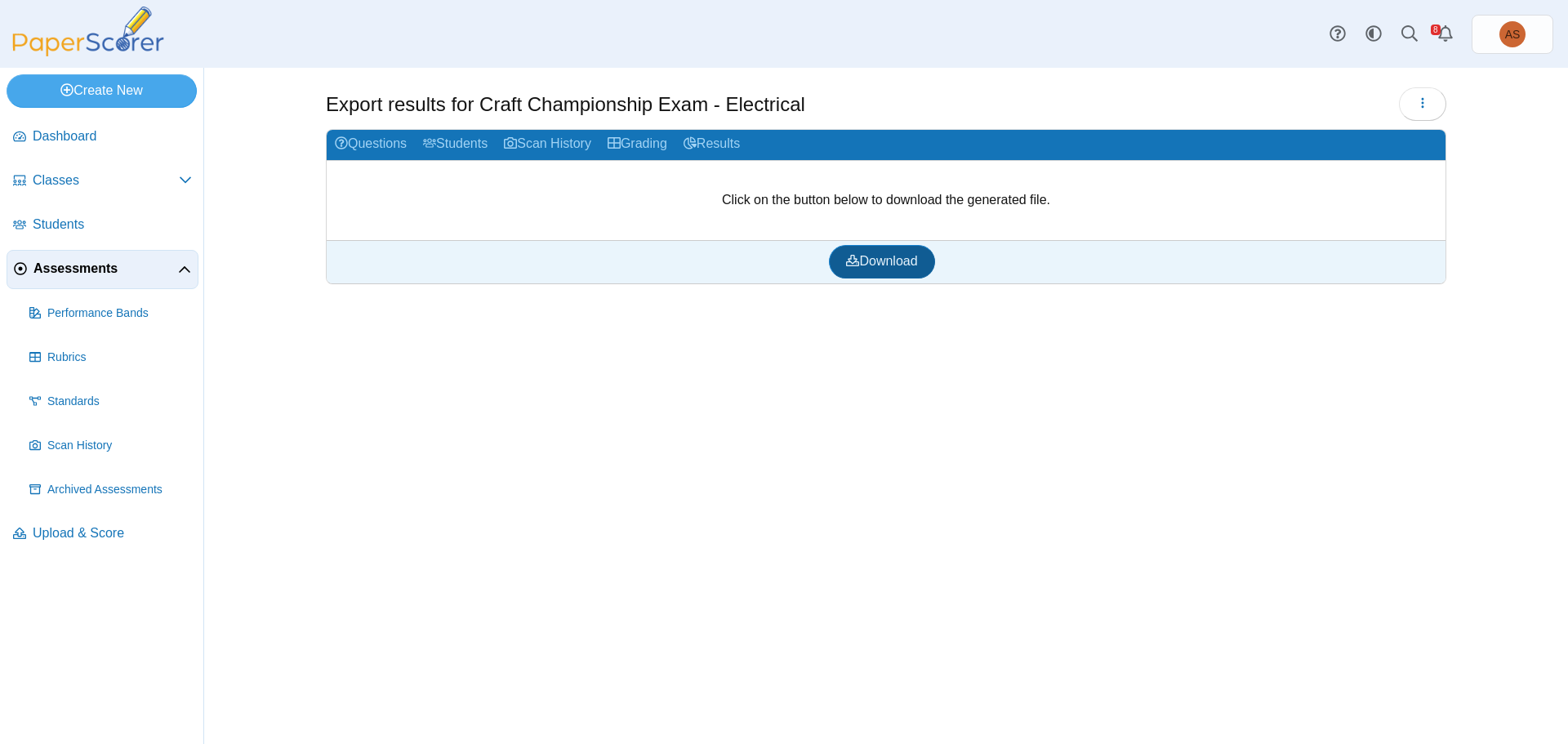
click at [876, 260] on span "Download" at bounding box center [881, 261] width 71 height 14
click at [90, 534] on span "Upload & Score" at bounding box center [112, 534] width 159 height 18
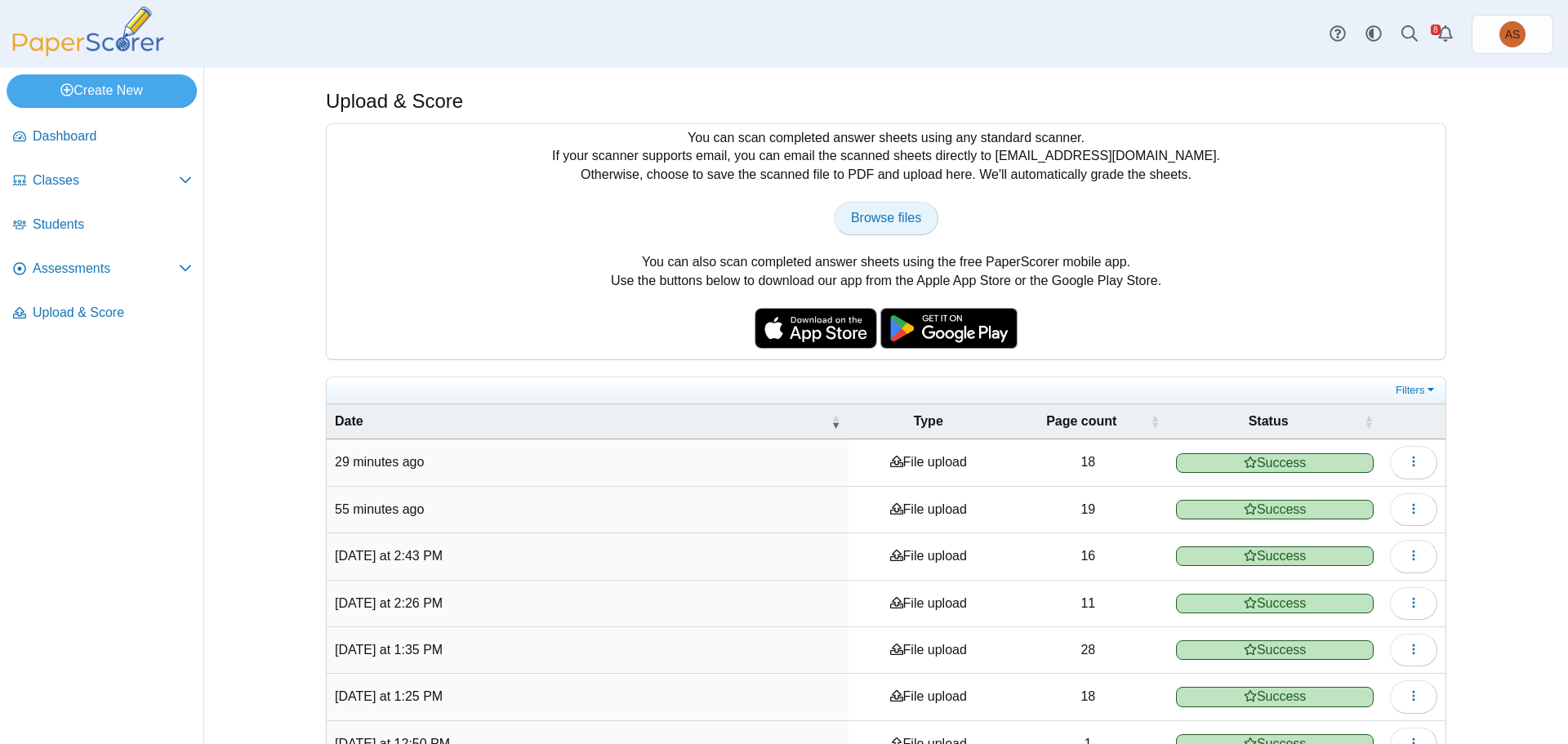
click at [897, 210] on span "Browse files" at bounding box center [886, 217] width 70 height 14
type input "**********"
click at [59, 271] on span "Assessments" at bounding box center [106, 269] width 146 height 18
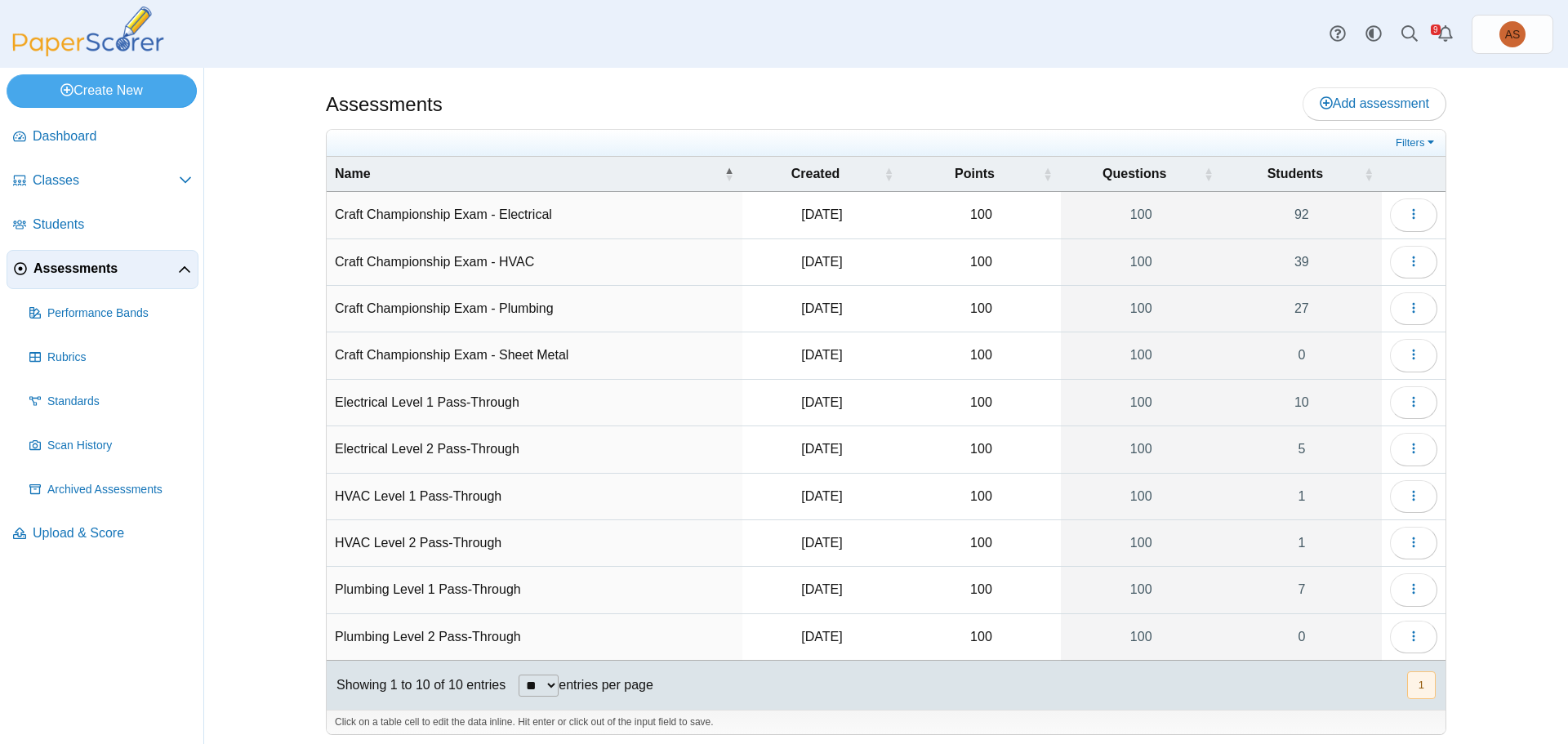
drag, startPoint x: 1409, startPoint y: 310, endPoint x: 1495, endPoint y: 321, distance: 86.7
click at [1512, 333] on div "Assessments Add assessment Filters" at bounding box center [885, 406] width 1363 height 677
click at [1410, 310] on icon "button" at bounding box center [1414, 308] width 13 height 13
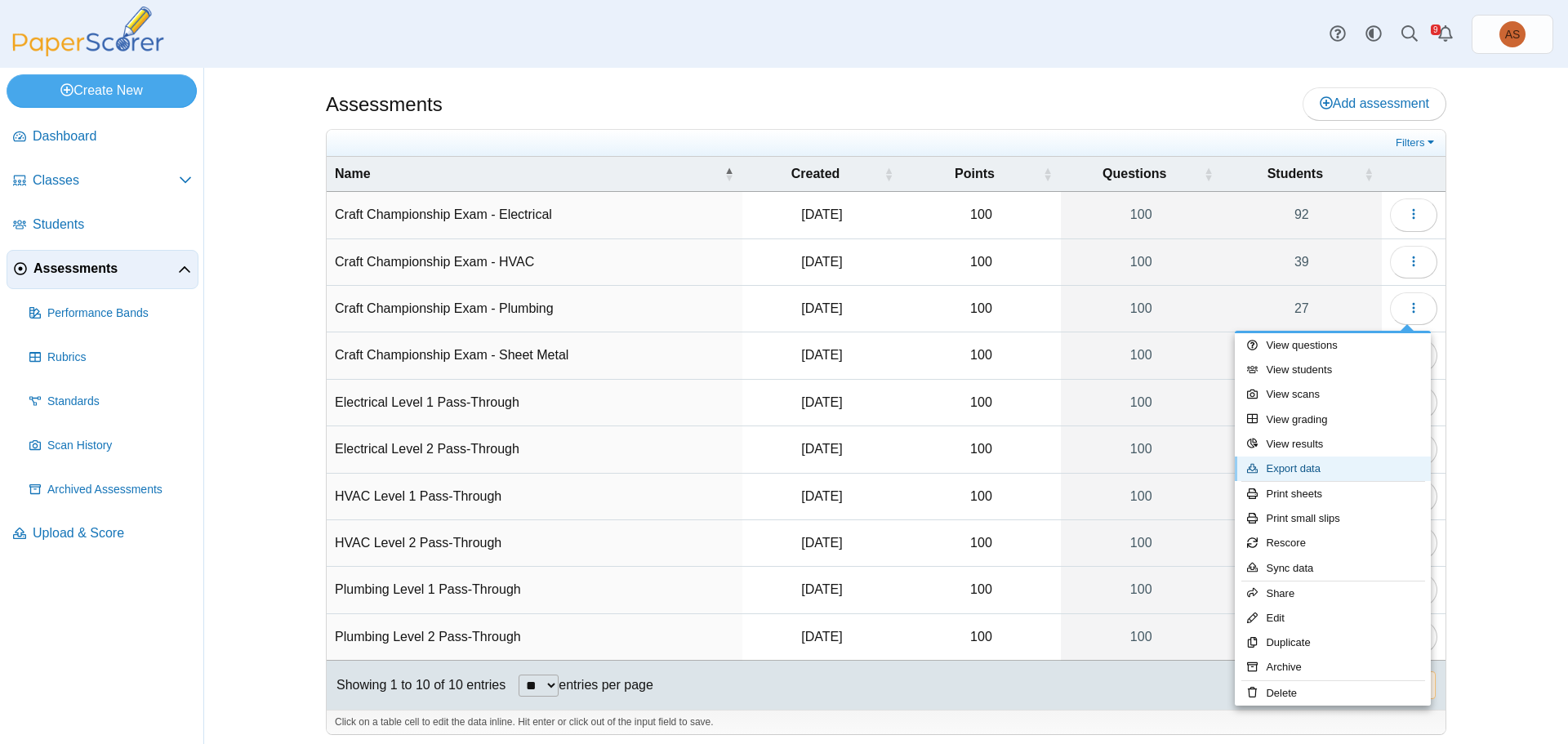
click at [1316, 468] on link "Export data" at bounding box center [1332, 468] width 196 height 25
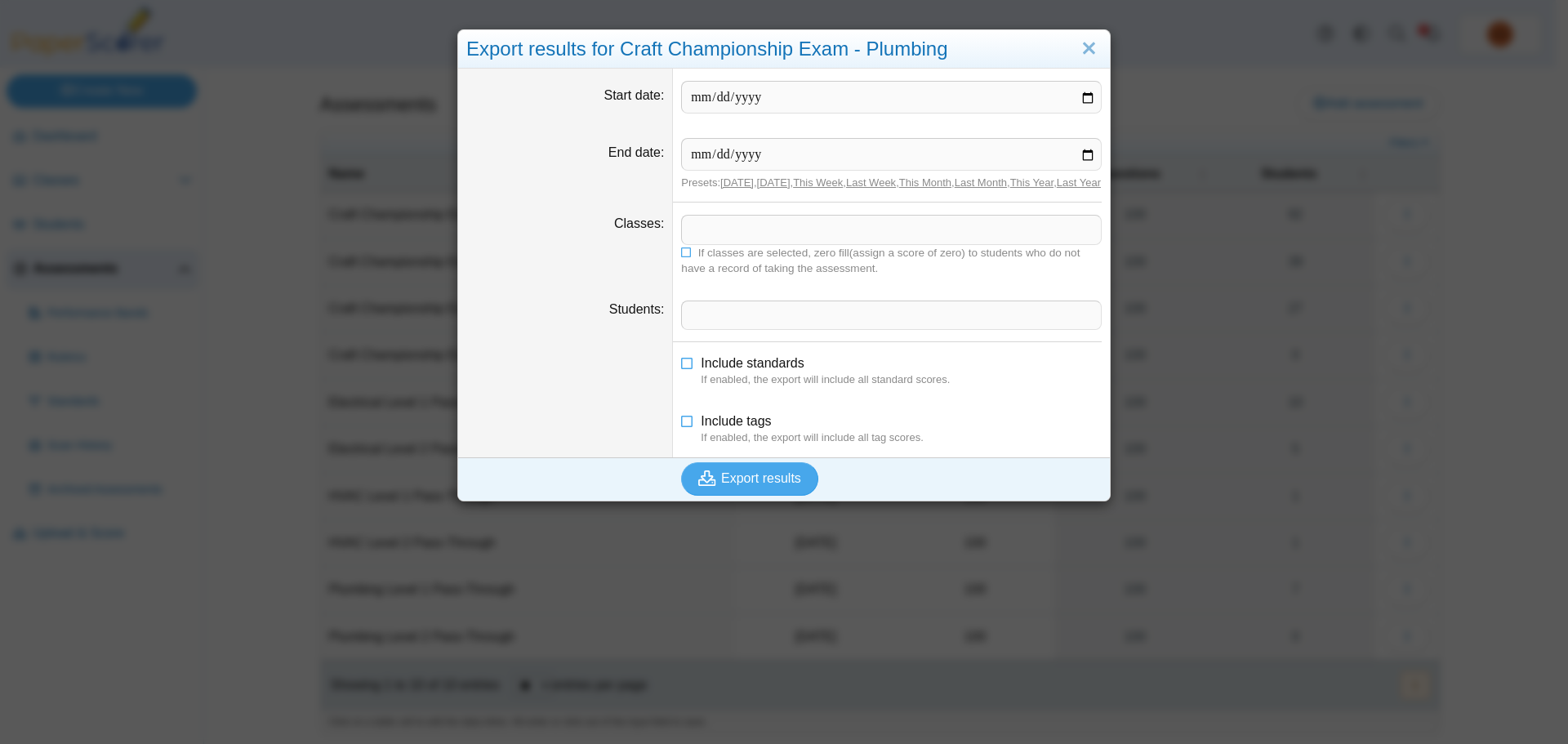
click at [738, 243] on span at bounding box center [891, 230] width 419 height 28
click at [712, 488] on icon "submit" at bounding box center [710, 479] width 23 height 18
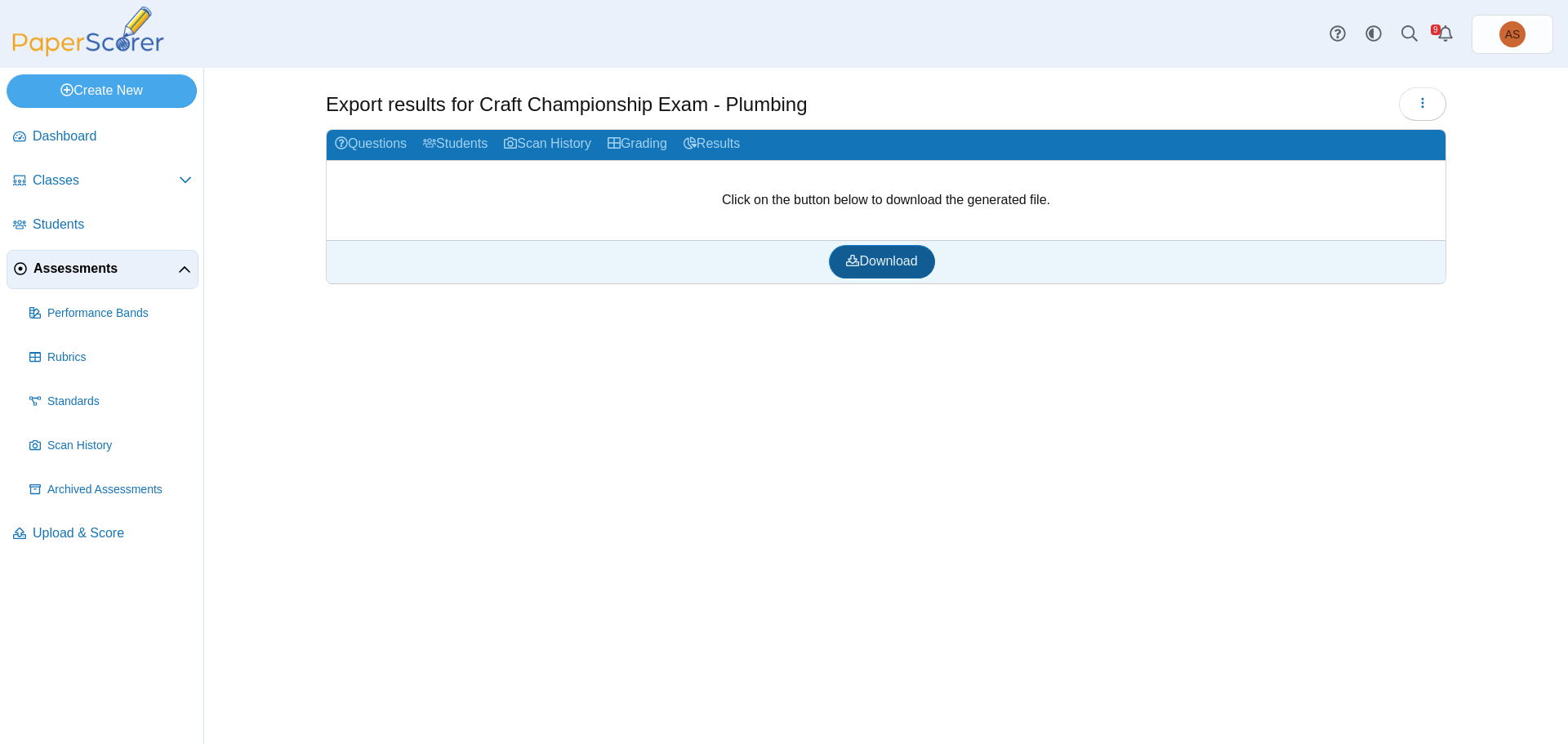
click at [872, 263] on span "Download" at bounding box center [881, 261] width 71 height 14
